Goal: Book appointment/travel/reservation

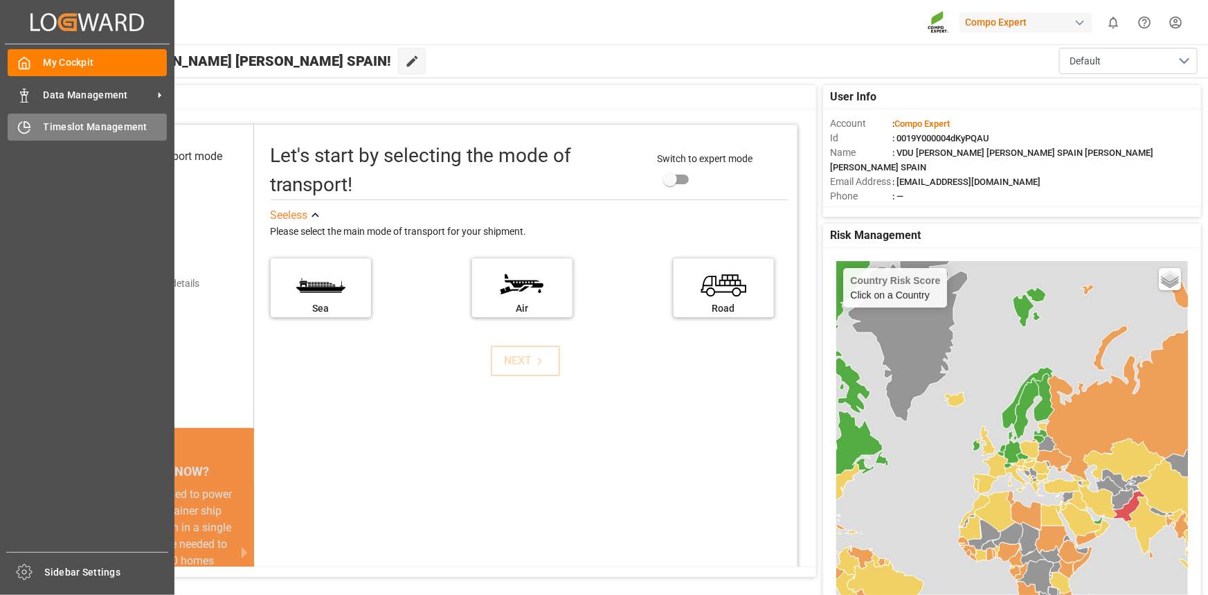
click at [102, 125] on span "Timeslot Management" at bounding box center [106, 127] width 124 height 15
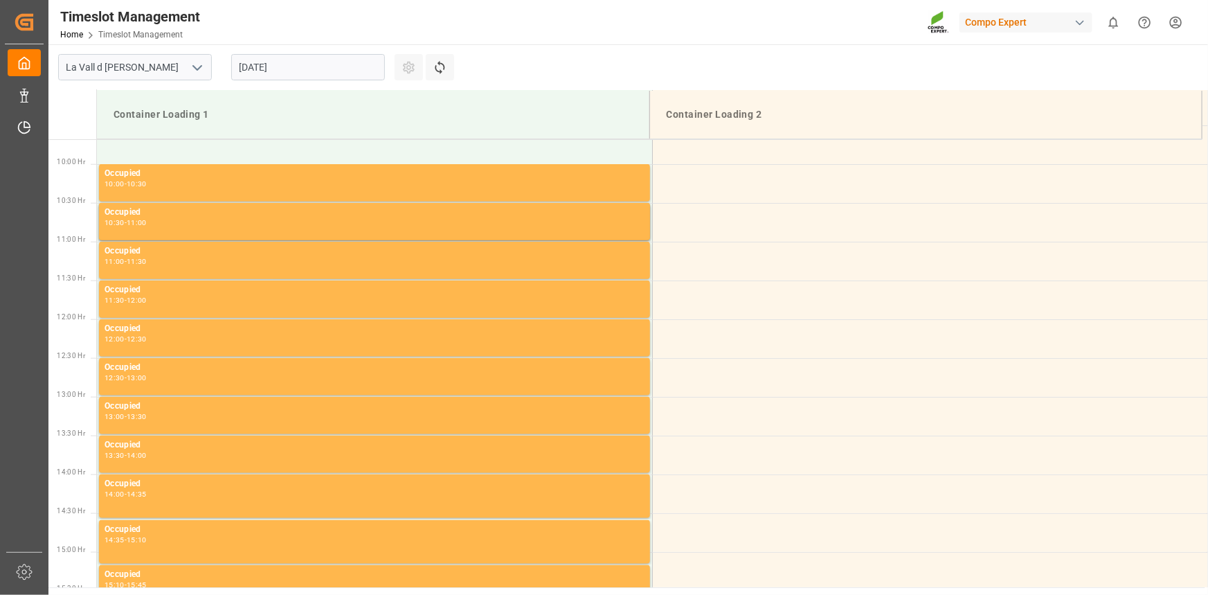
scroll to position [766, 0]
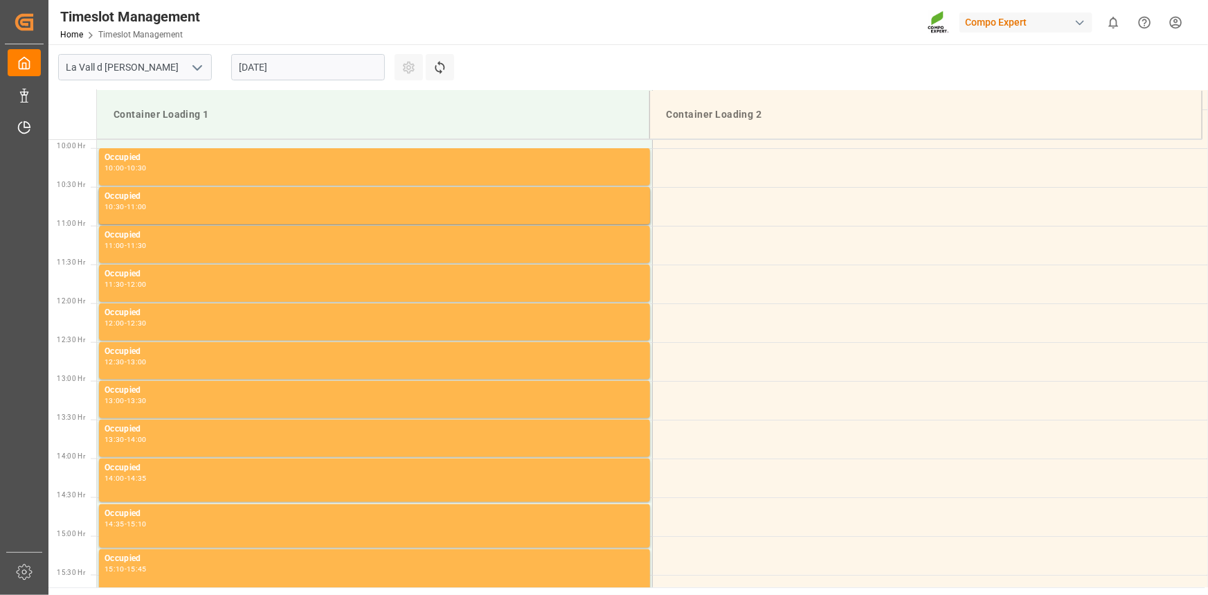
click at [305, 69] on input "[DATE]" at bounding box center [308, 67] width 154 height 26
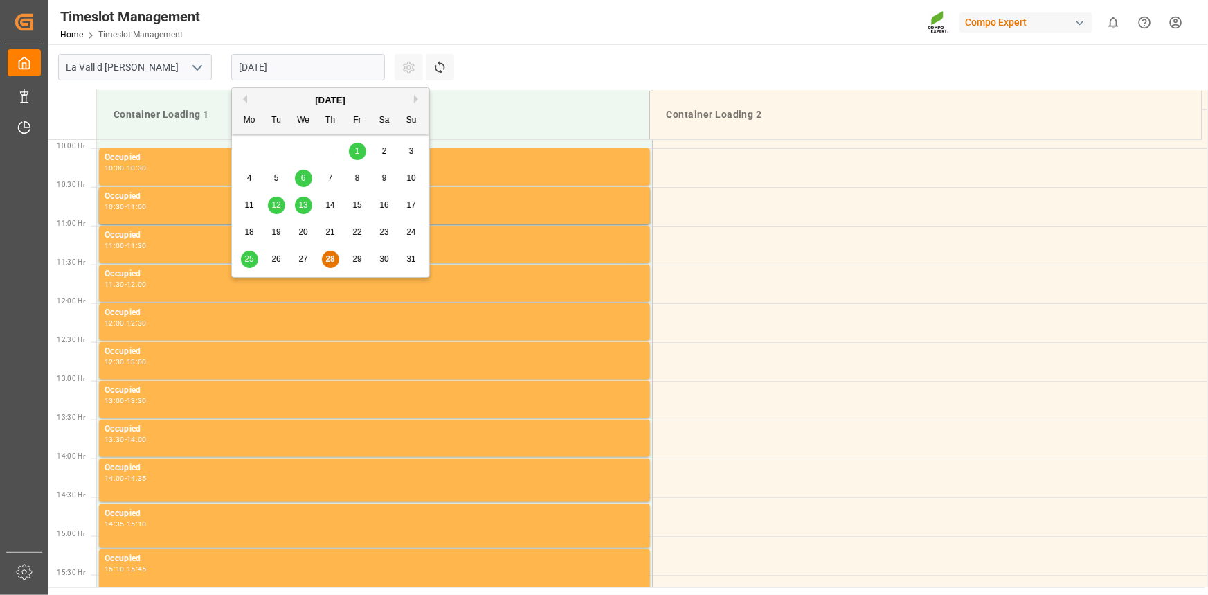
click at [353, 255] on span "29" at bounding box center [356, 259] width 9 height 10
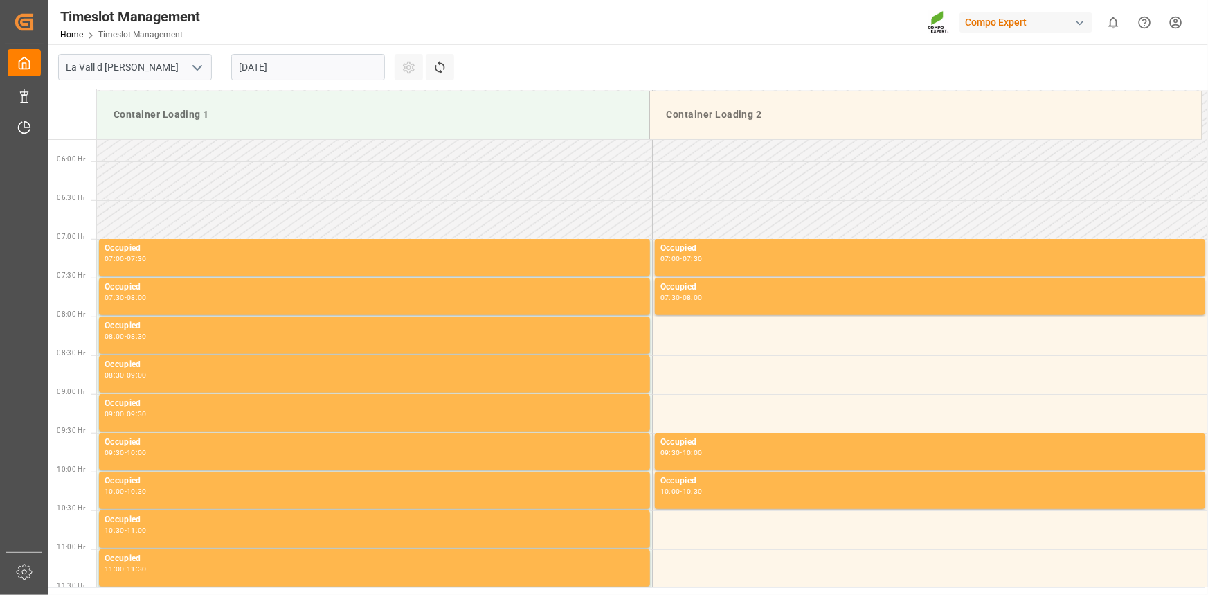
scroll to position [388, 0]
